Goal: Information Seeking & Learning: Learn about a topic

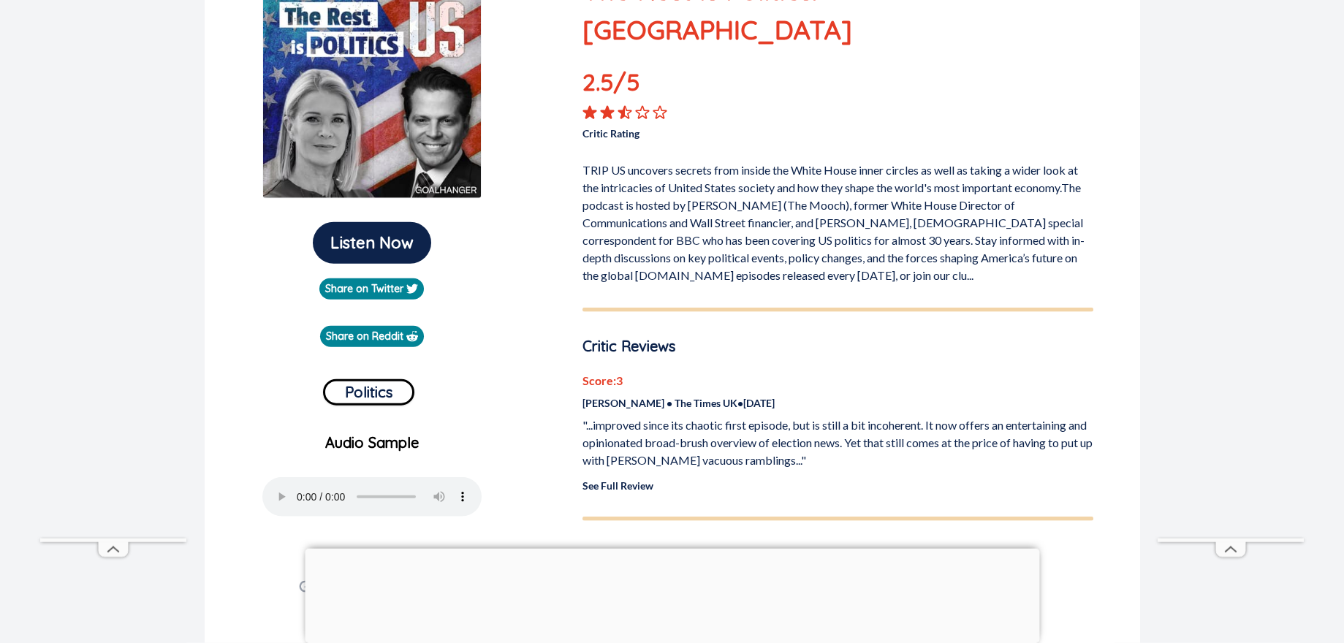
scroll to position [222, 0]
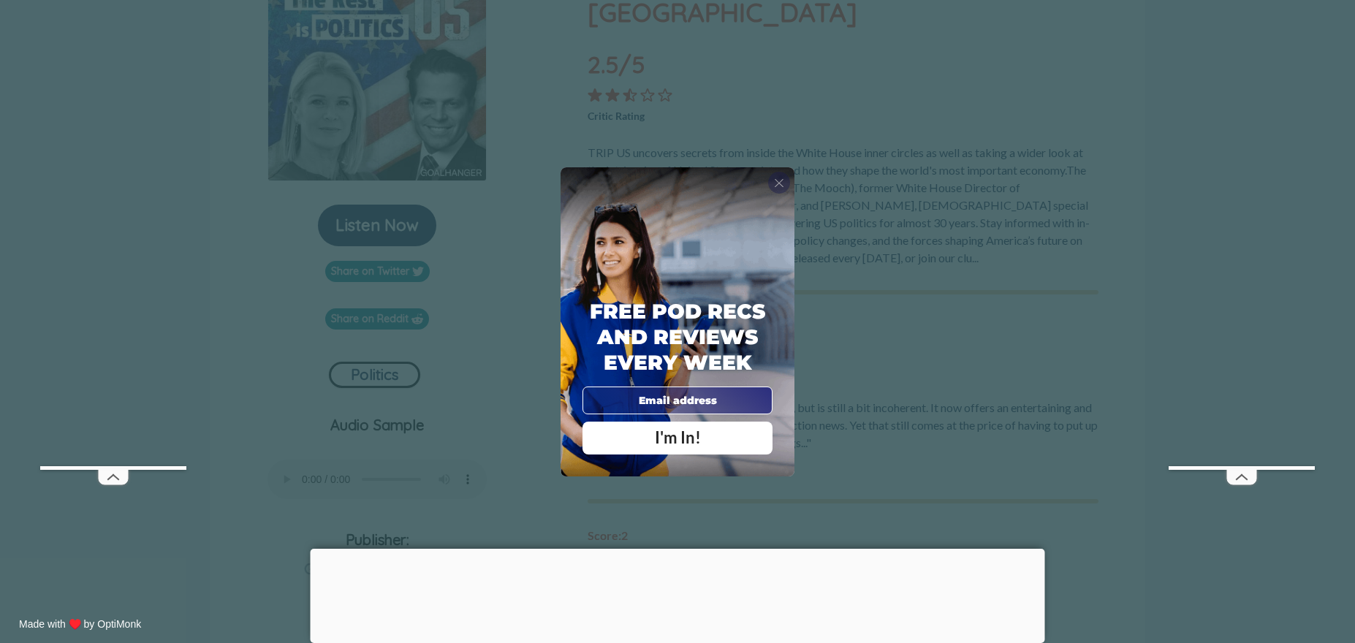
click at [773, 183] on div "X" at bounding box center [779, 183] width 22 height 22
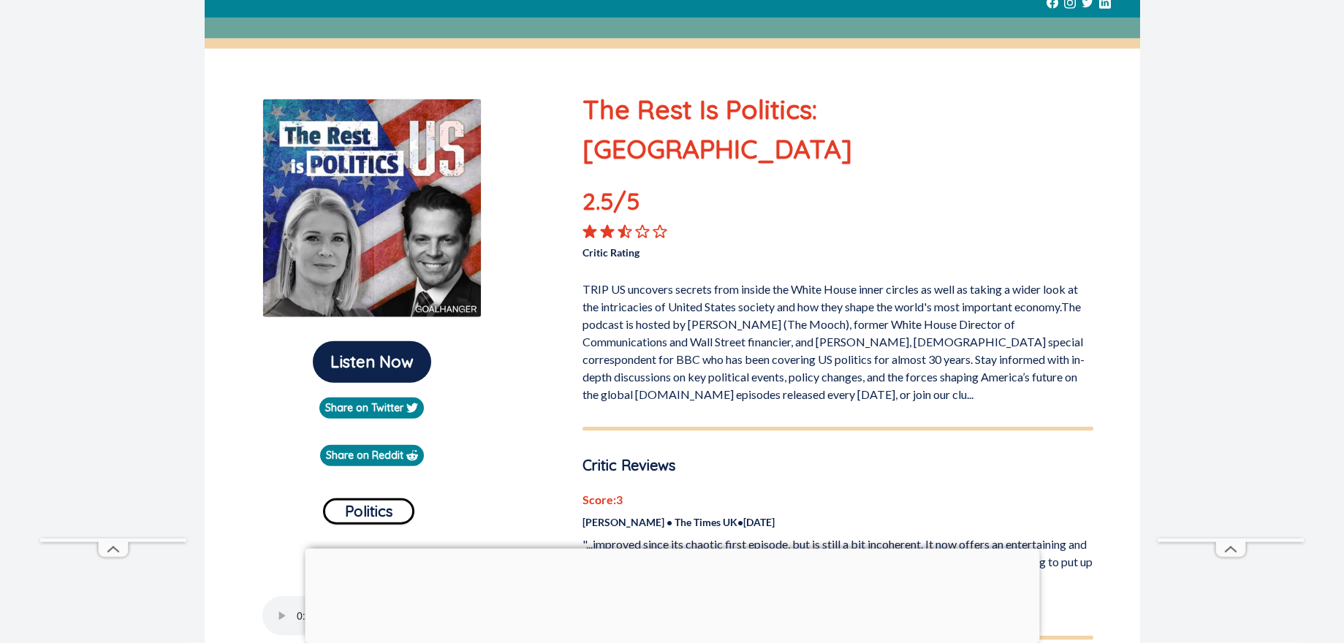
scroll to position [0, 0]
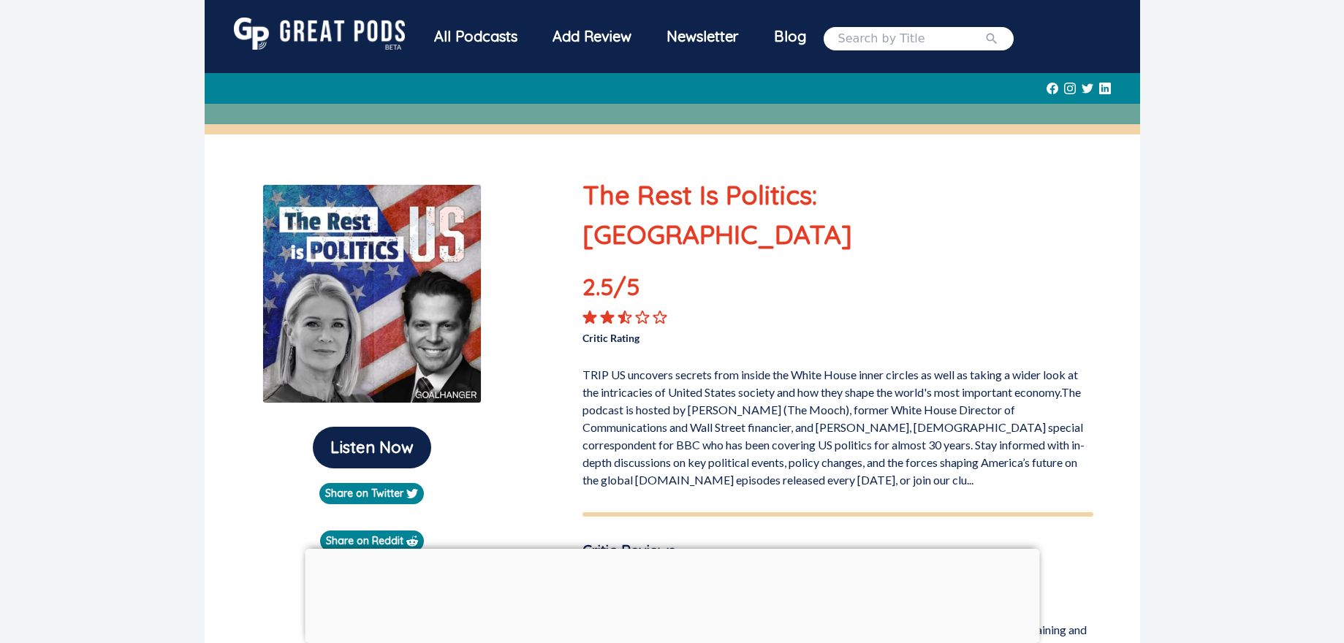
click at [860, 43] on input "search" at bounding box center [912, 39] width 146 height 18
type input "the rest is politics"
click at [985, 30] on button "submit" at bounding box center [992, 39] width 15 height 18
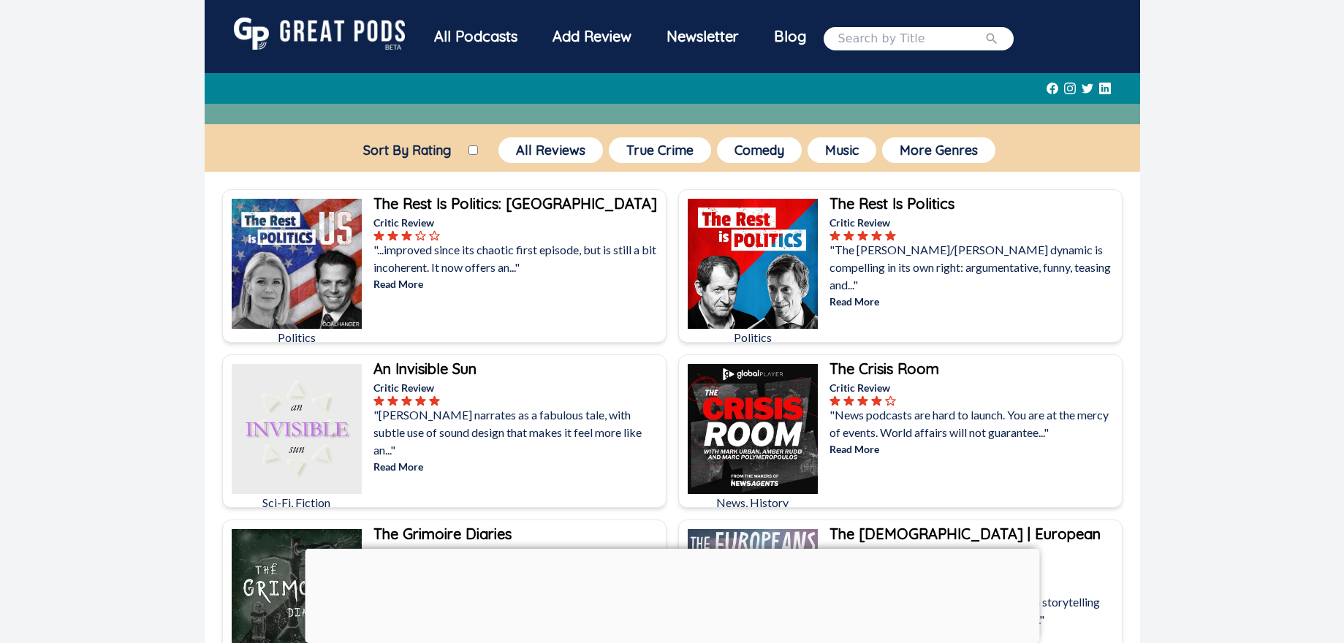
click at [933, 219] on p "Critic Review" at bounding box center [974, 222] width 289 height 15
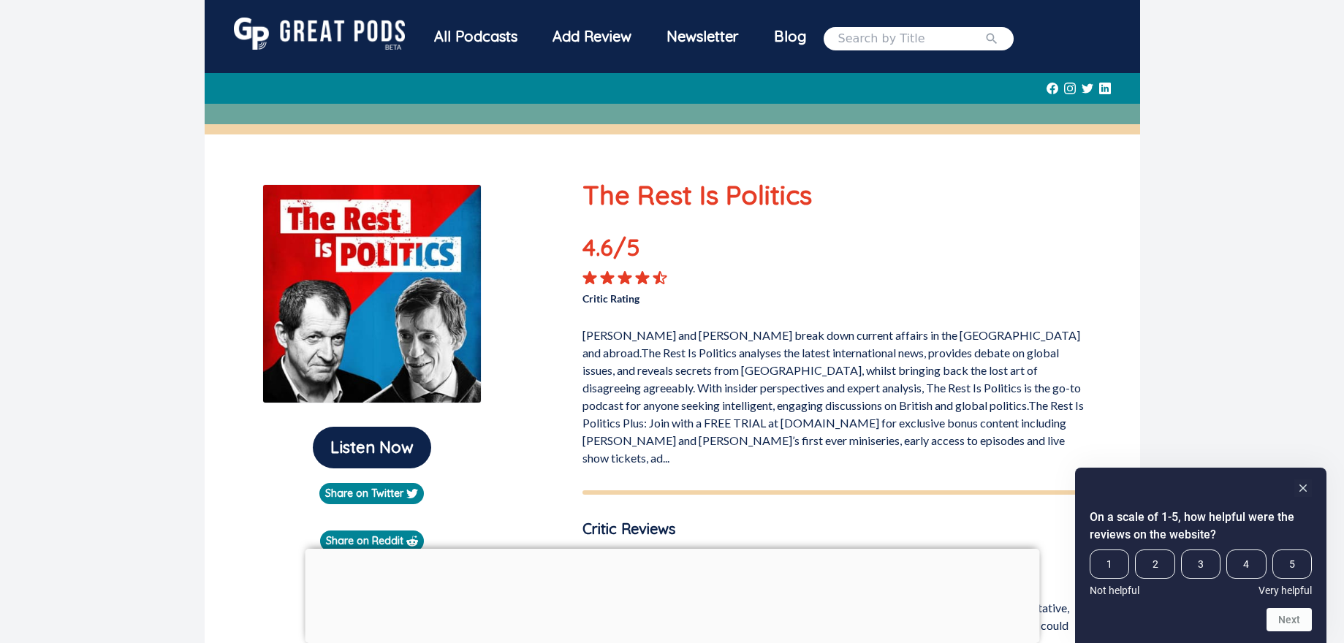
click at [867, 42] on input "search" at bounding box center [912, 39] width 146 height 18
type input "legal AF"
click at [985, 30] on button "submit" at bounding box center [992, 39] width 15 height 18
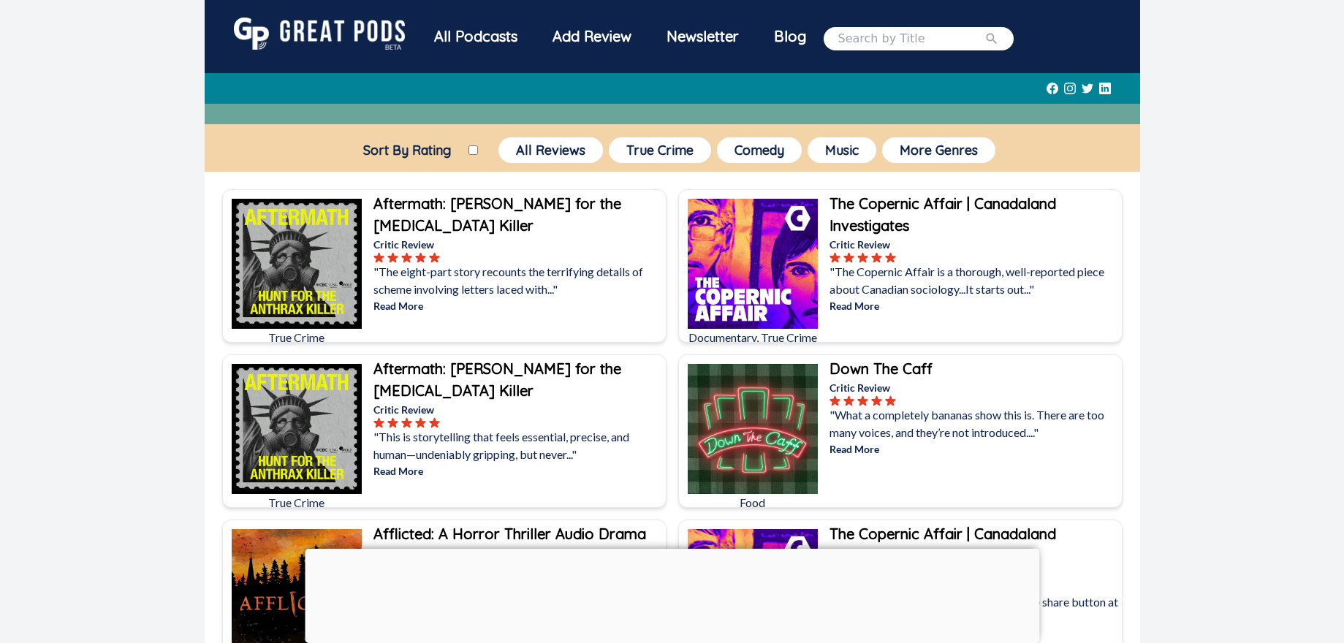
click at [915, 43] on input "search" at bounding box center [912, 39] width 146 height 18
type input "Legal AF"
click at [997, 40] on icon "submit" at bounding box center [991, 38] width 11 height 11
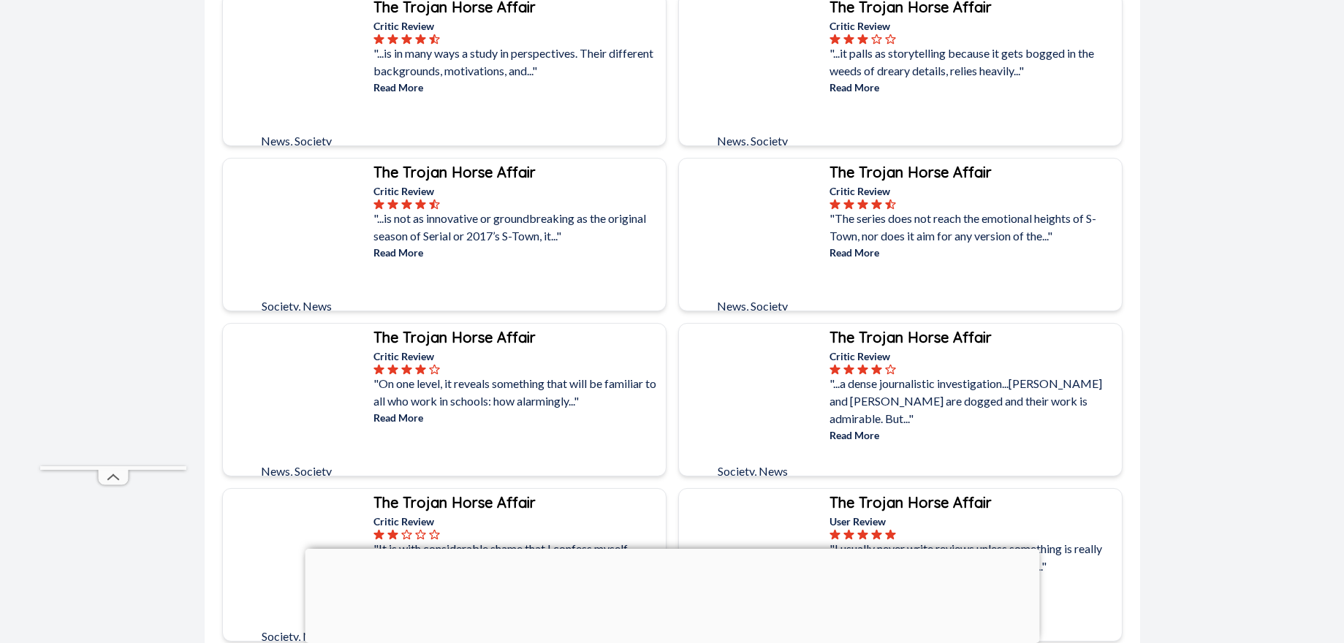
scroll to position [3603, 0]
